Goal: Navigation & Orientation: Find specific page/section

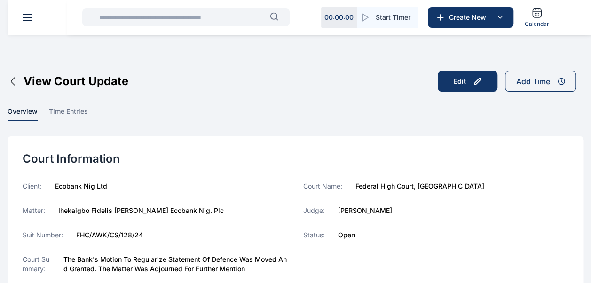
click at [24, 20] on span at bounding box center [27, 20] width 9 height 1
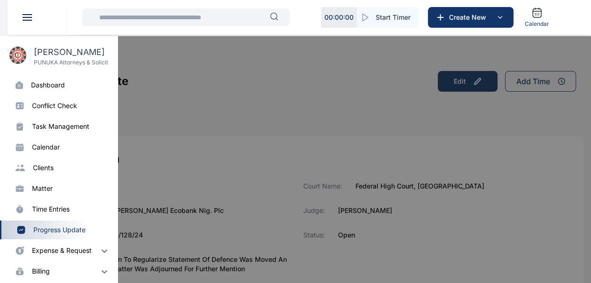
click at [32, 83] on div "dashboard" at bounding box center [48, 84] width 34 height 9
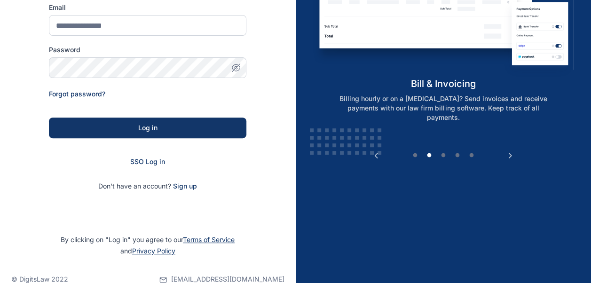
scroll to position [141, 0]
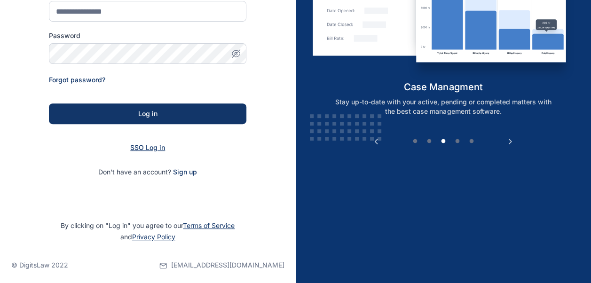
click at [138, 148] on span "SSO Log in" at bounding box center [147, 147] width 35 height 8
